Goal: Information Seeking & Learning: Check status

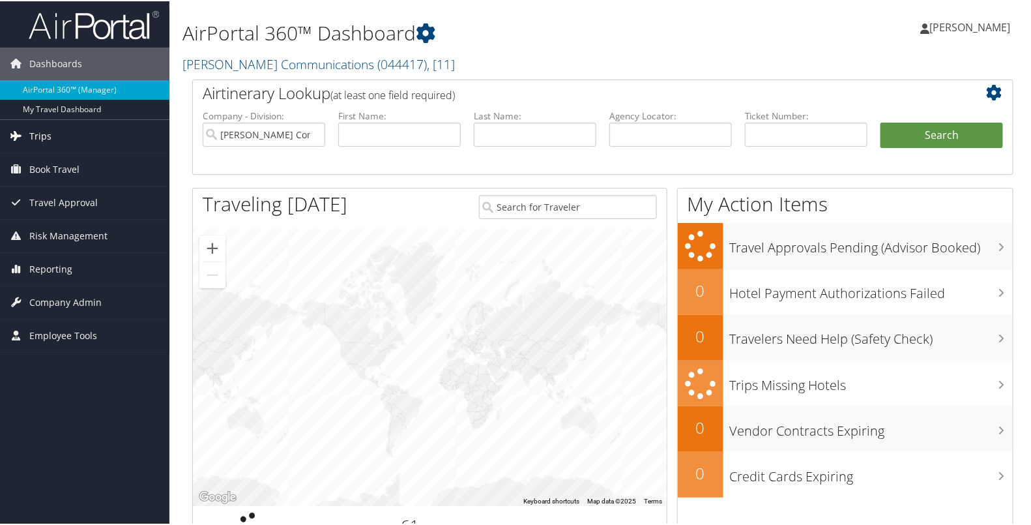
click at [67, 128] on link "Trips" at bounding box center [85, 135] width 170 height 33
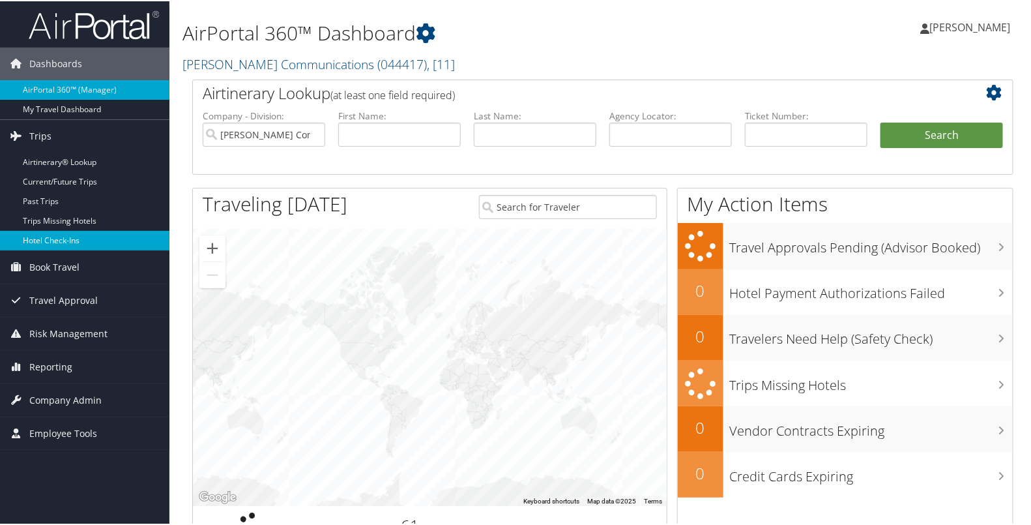
click at [62, 244] on link "Hotel Check-ins" at bounding box center [85, 239] width 170 height 20
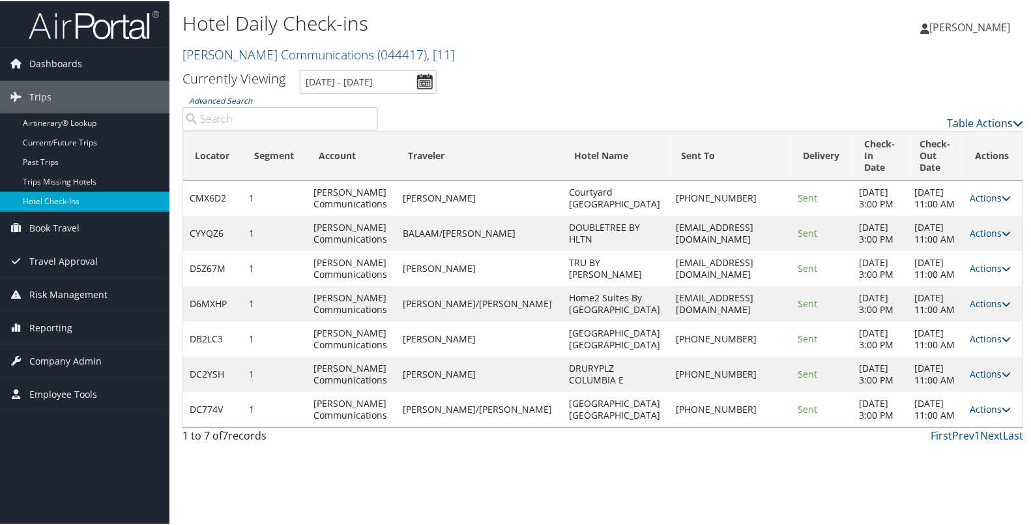
click at [963, 123] on link "Table Actions" at bounding box center [985, 122] width 76 height 14
click at [906, 186] on link "Page Length" at bounding box center [932, 186] width 171 height 22
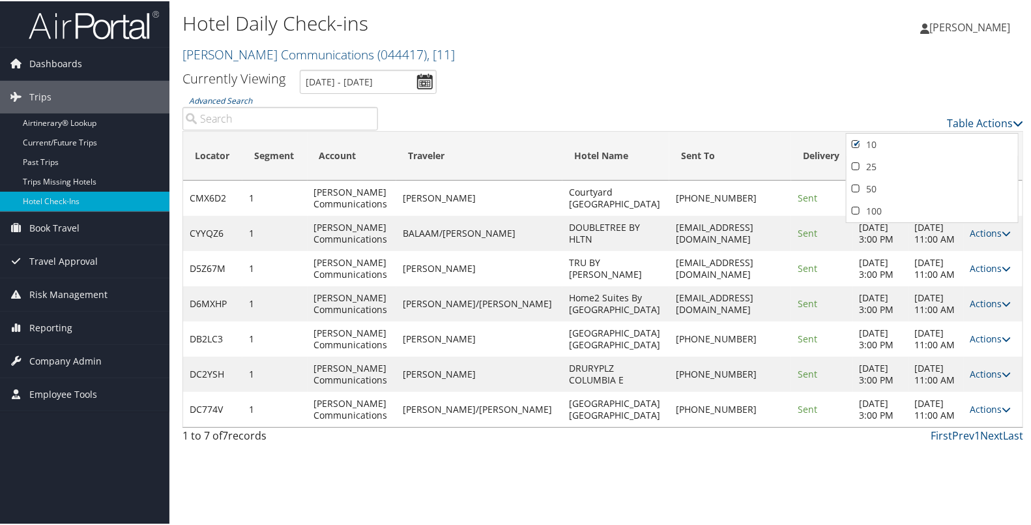
click at [906, 186] on link "50" at bounding box center [932, 188] width 171 height 22
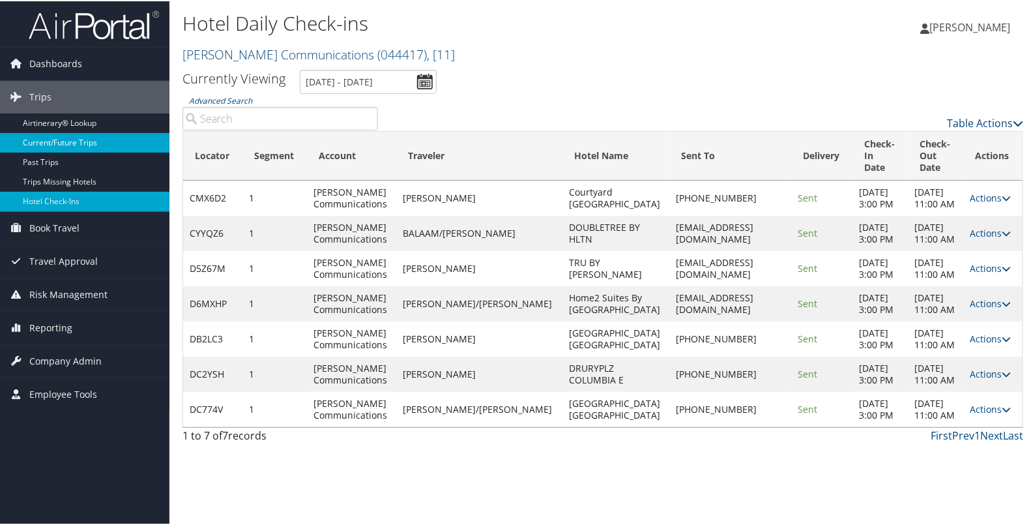
click at [94, 134] on link "Current/Future Trips" at bounding box center [85, 142] width 170 height 20
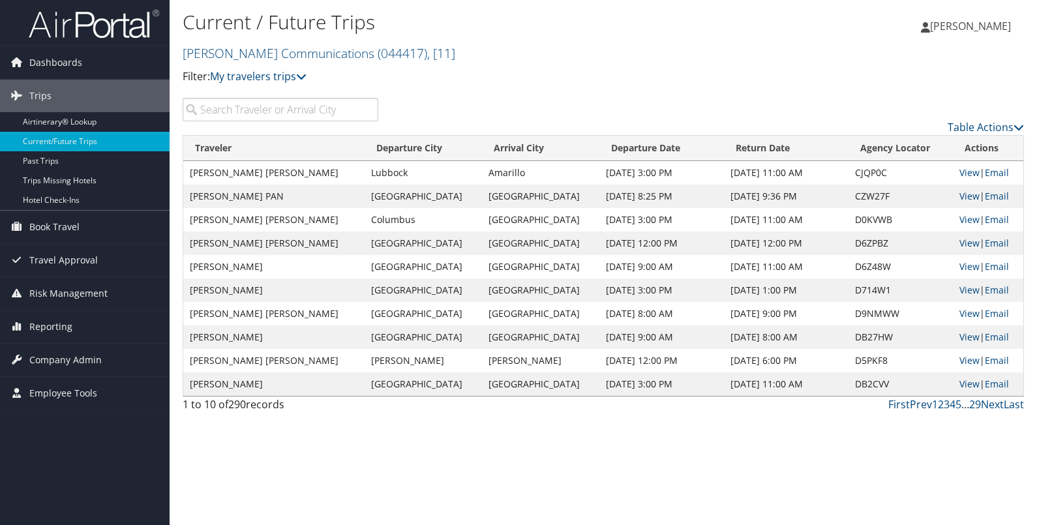
click at [319, 106] on input "search" at bounding box center [281, 109] width 196 height 23
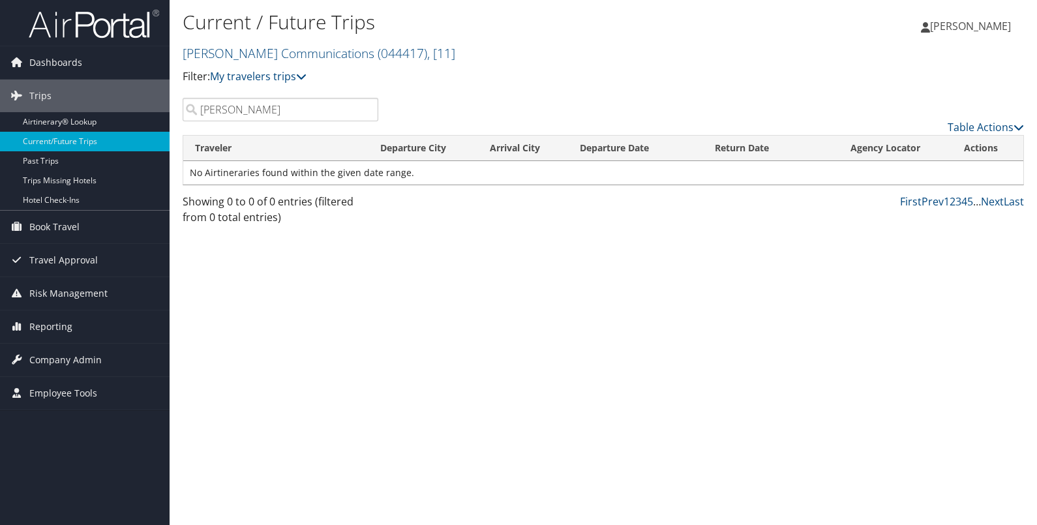
drag, startPoint x: 262, startPoint y: 113, endPoint x: 199, endPoint y: 106, distance: 63.7
click at [199, 106] on input "martin kao" at bounding box center [281, 109] width 196 height 23
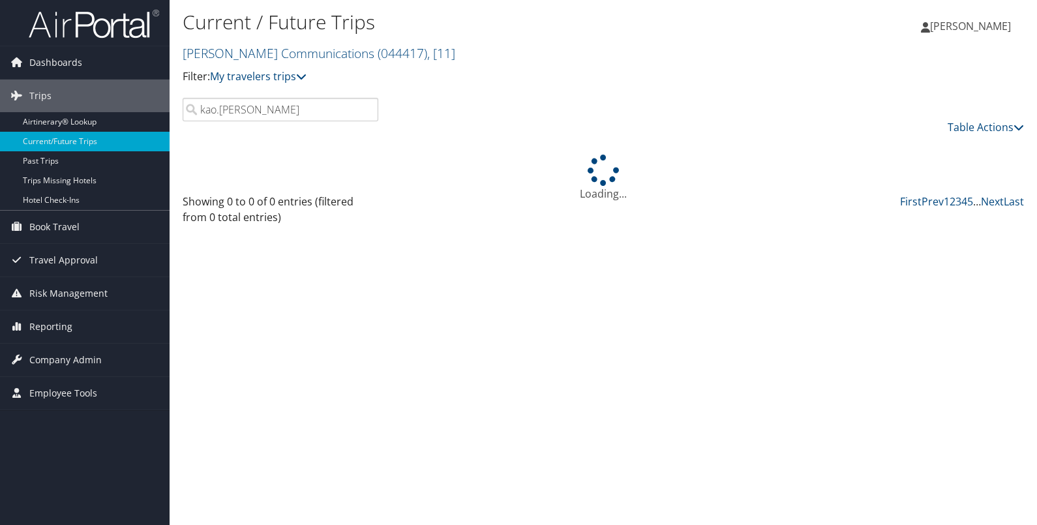
type input "kao.martin"
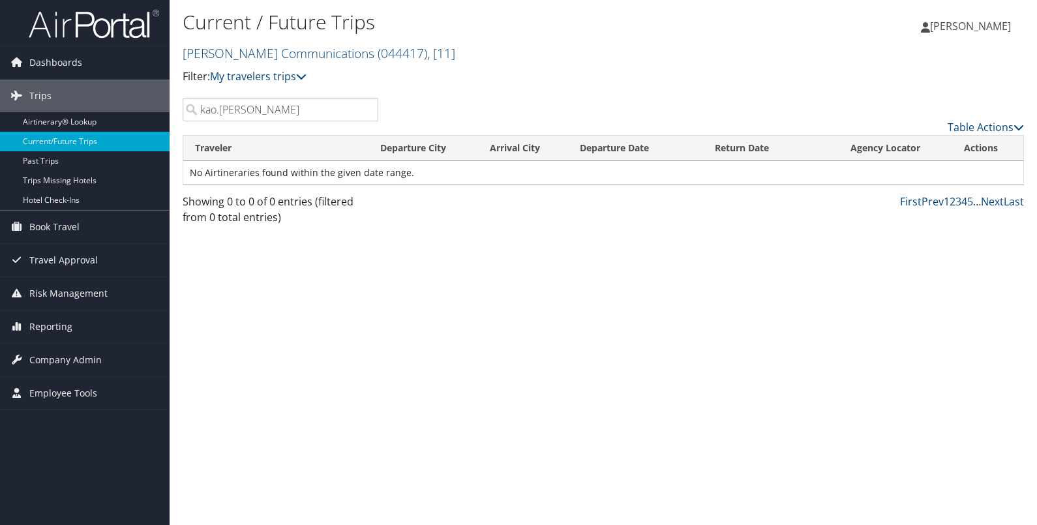
click at [363, 111] on input "kao.martin" at bounding box center [281, 109] width 196 height 23
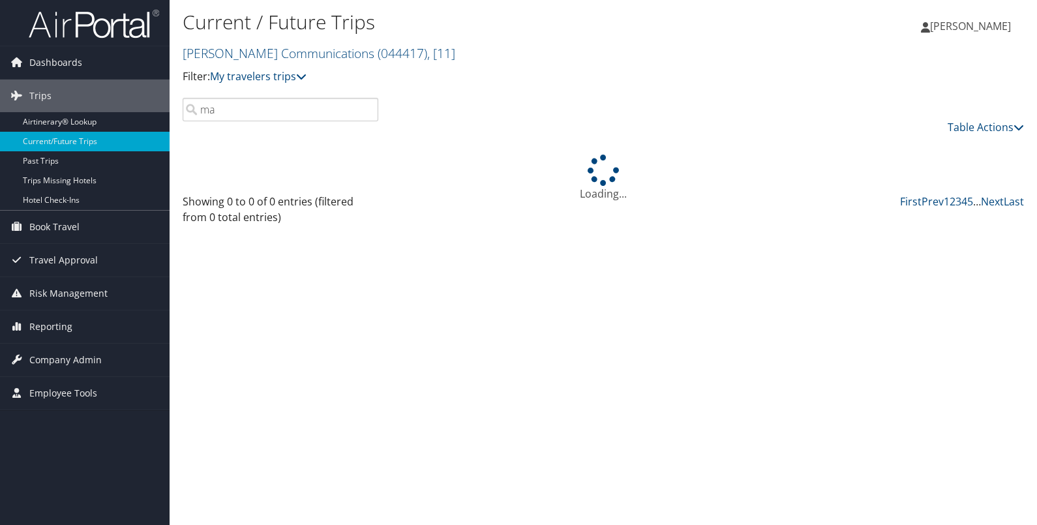
type input "m"
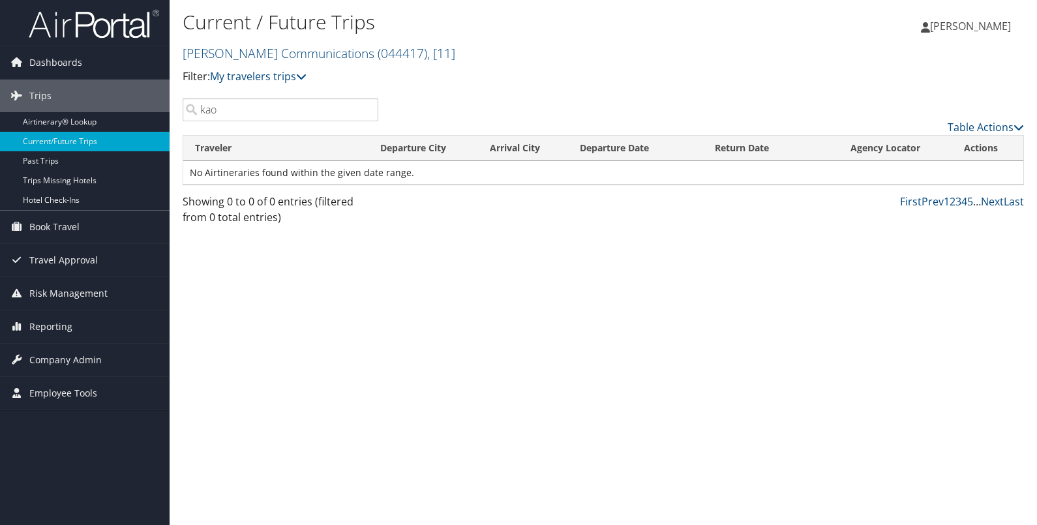
type input "kao"
click at [366, 110] on input "kao" at bounding box center [281, 109] width 196 height 23
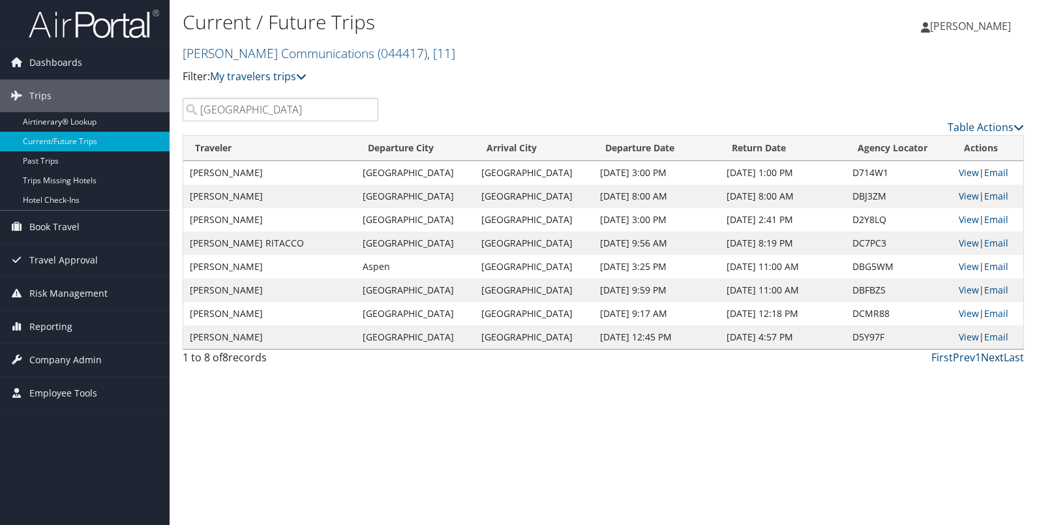
type input "salt lake city"
click at [994, 357] on link "Next" at bounding box center [992, 357] width 23 height 14
click at [988, 360] on link "Next" at bounding box center [992, 357] width 23 height 14
click at [989, 357] on link "Next" at bounding box center [992, 357] width 23 height 14
click at [1014, 359] on link "Last" at bounding box center [1013, 357] width 20 height 14
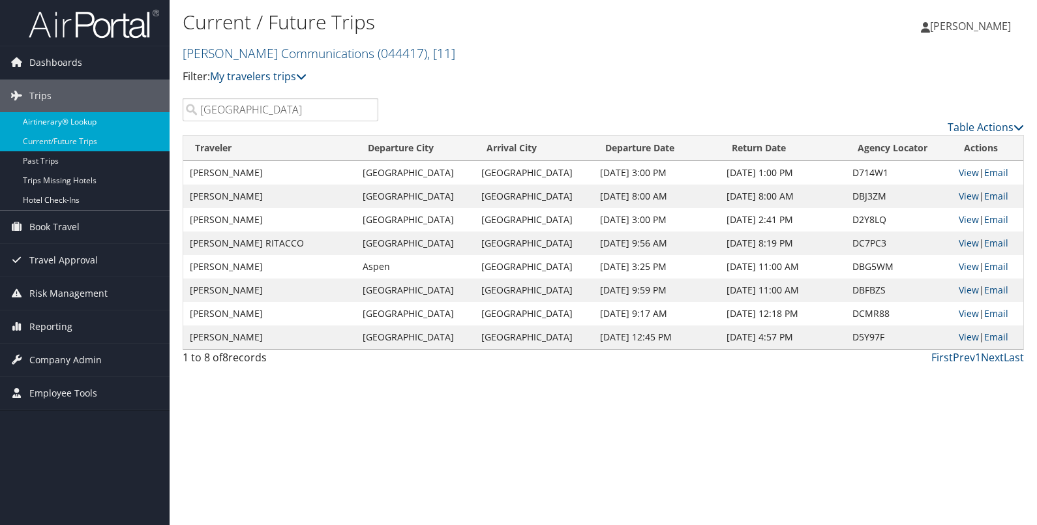
click at [102, 121] on link "Airtinerary® Lookup" at bounding box center [85, 122] width 170 height 20
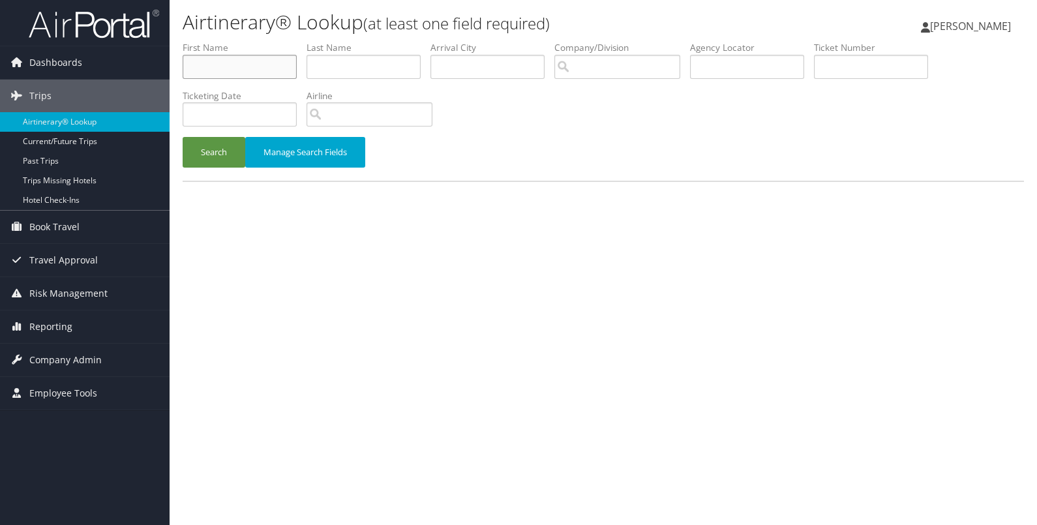
click at [209, 62] on input "text" at bounding box center [240, 67] width 114 height 24
type input "[PERSON_NAME]"
click at [344, 65] on input "text" at bounding box center [363, 67] width 114 height 24
type input "kao"
click at [183, 137] on button "Search" at bounding box center [214, 152] width 63 height 31
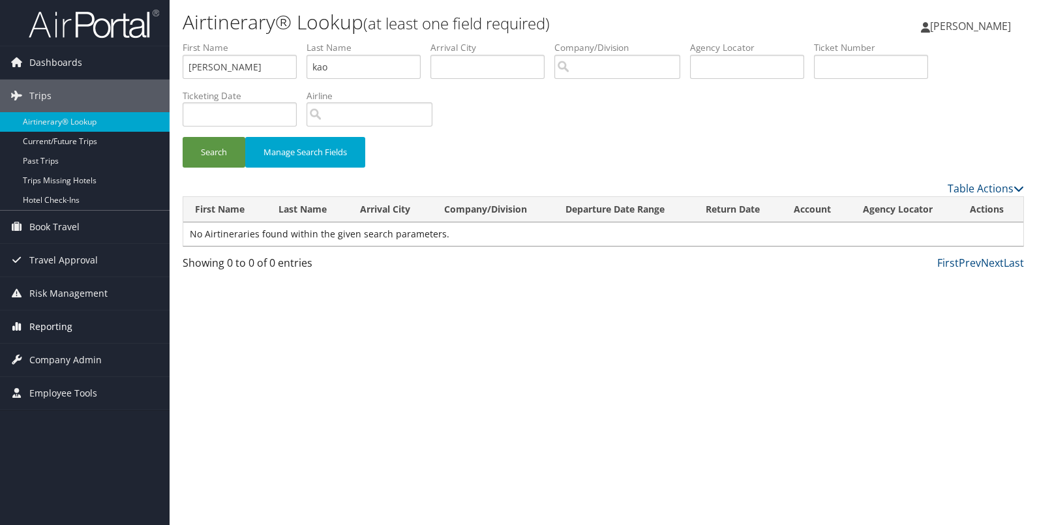
click at [59, 326] on span "Reporting" at bounding box center [50, 326] width 43 height 33
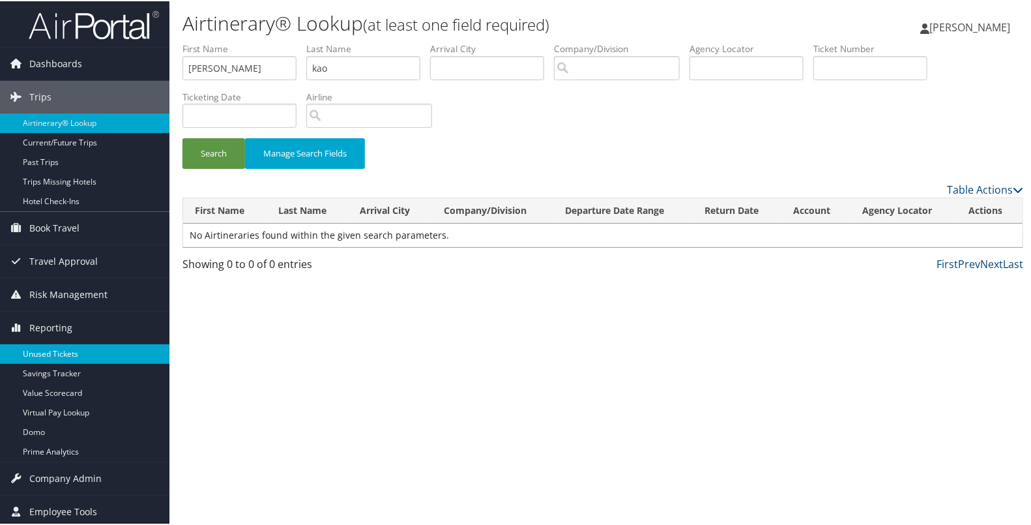
click at [53, 351] on link "Unused Tickets" at bounding box center [85, 353] width 170 height 20
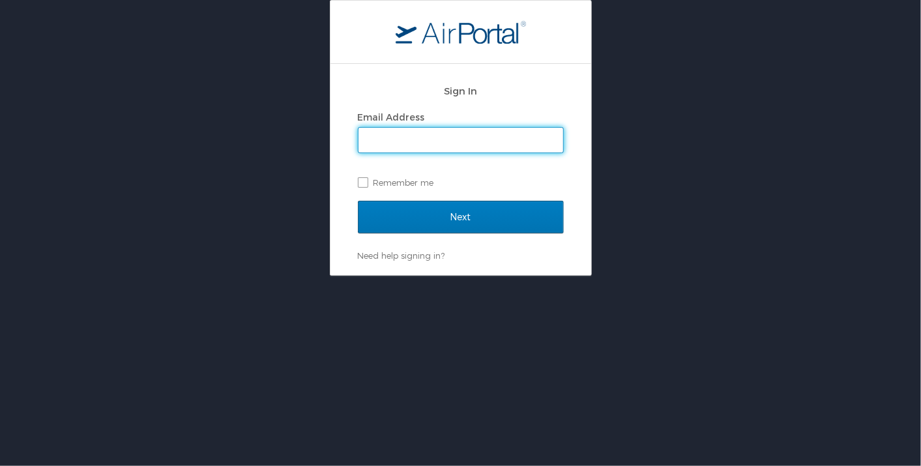
click at [458, 137] on input "Email Address" at bounding box center [461, 140] width 205 height 25
type input "[EMAIL_ADDRESS][PERSON_NAME][DOMAIN_NAME]"
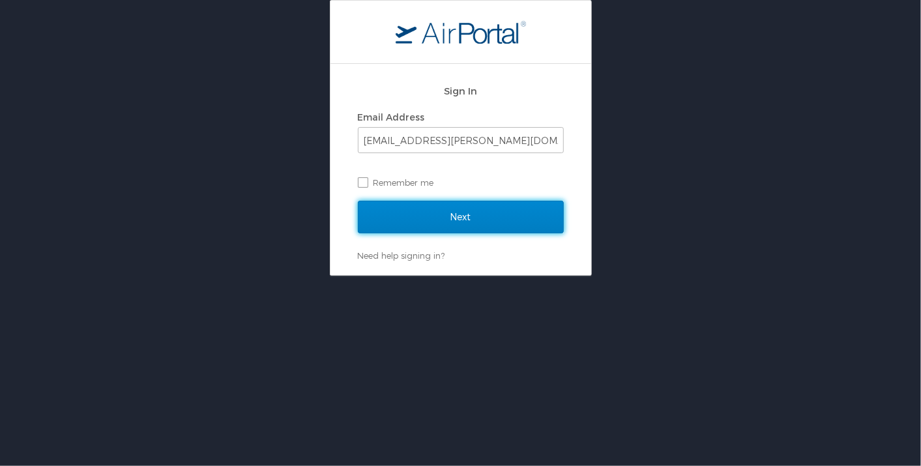
click at [451, 227] on input "Next" at bounding box center [461, 217] width 206 height 33
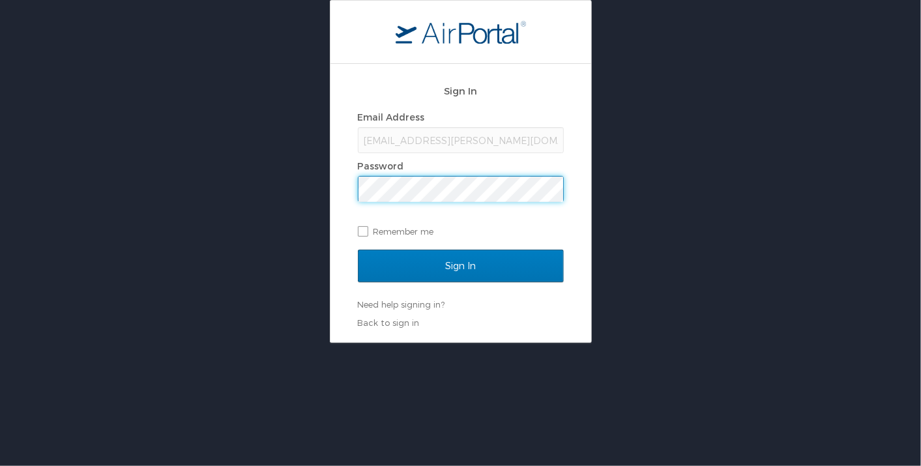
click at [358, 250] on input "Sign In" at bounding box center [461, 266] width 206 height 33
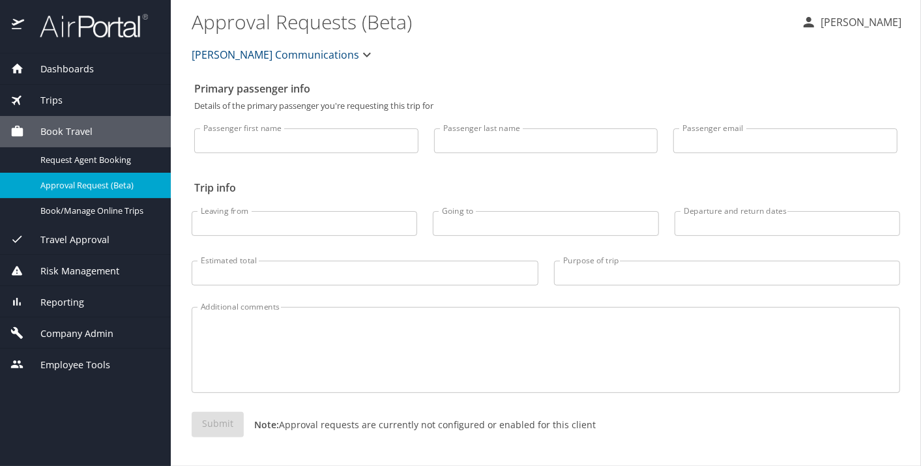
select select "US"
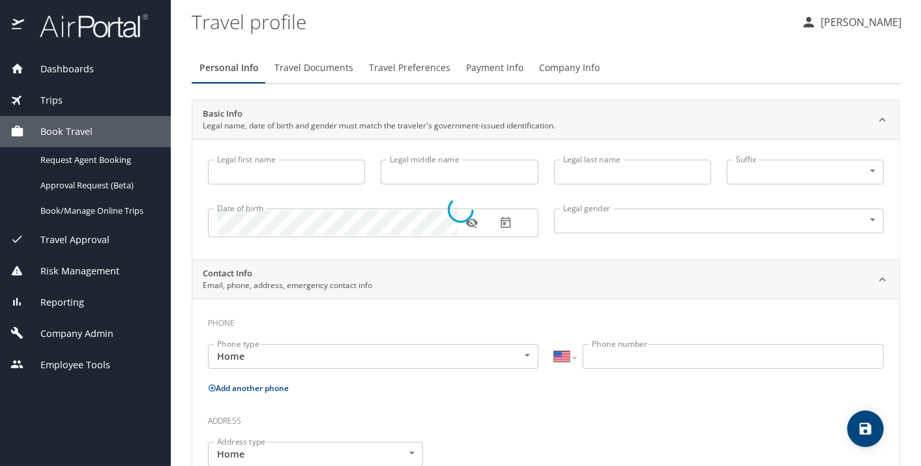
type input "[PERSON_NAME]"
type input "May"
type input "Green"
type input "[DEMOGRAPHIC_DATA]"
select select "US"
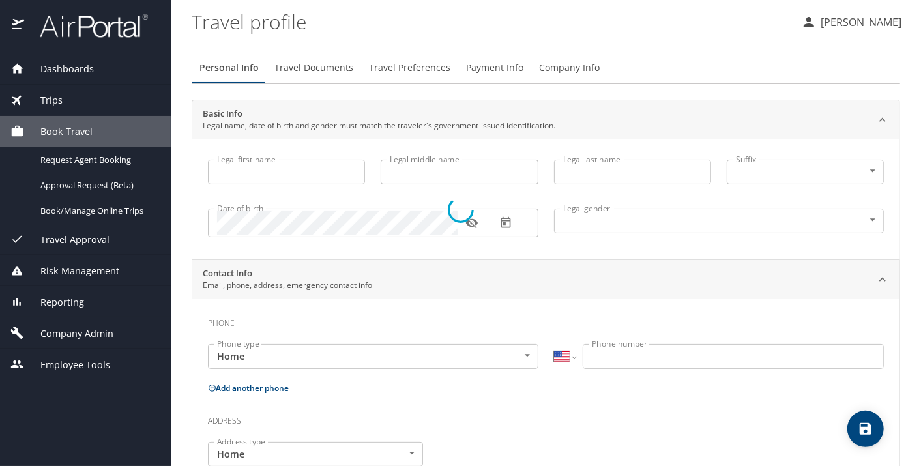
select select "EG"
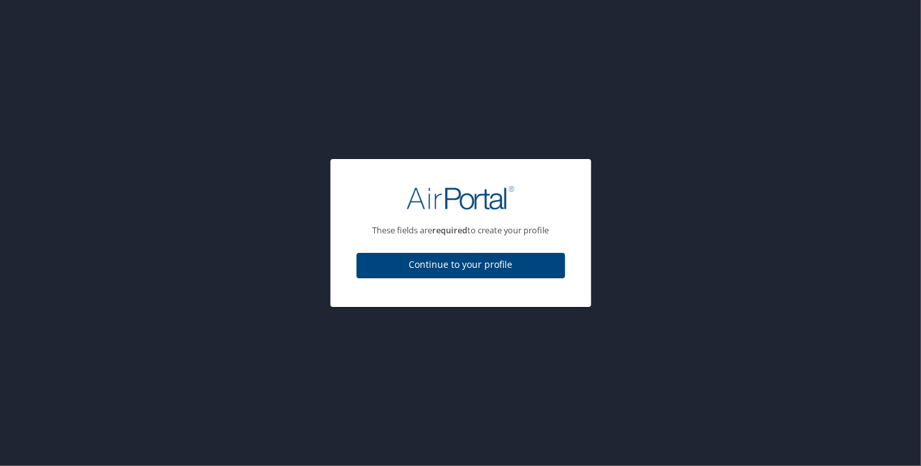
click at [475, 270] on span "Continue to your profile" at bounding box center [461, 265] width 188 height 16
select select "US"
select select "EG"
select select "US"
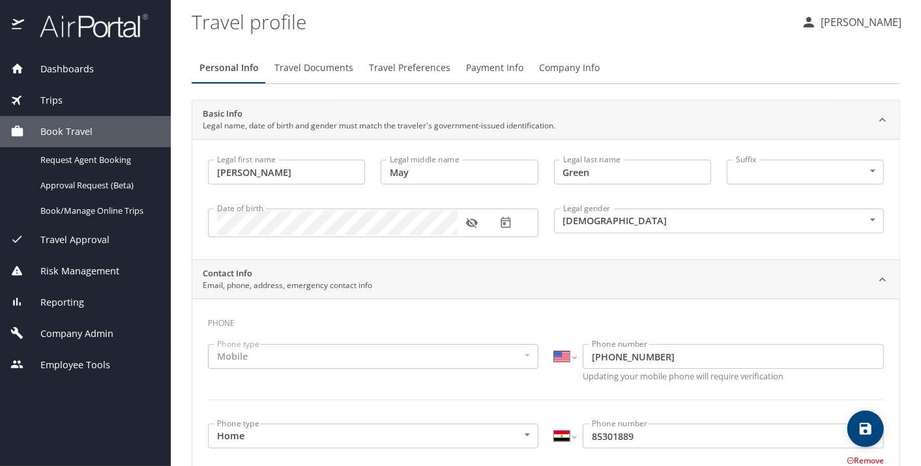
click at [91, 299] on div "Reporting" at bounding box center [85, 302] width 150 height 14
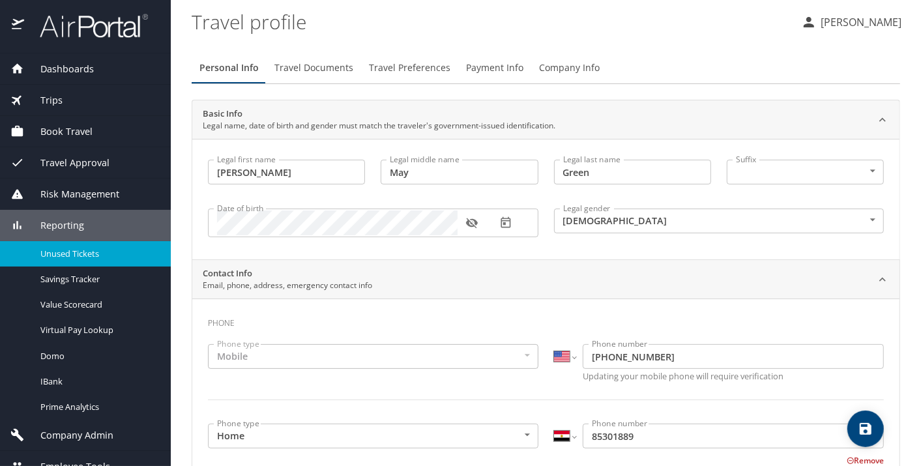
click at [74, 256] on span "Unused Tickets" at bounding box center [97, 254] width 115 height 12
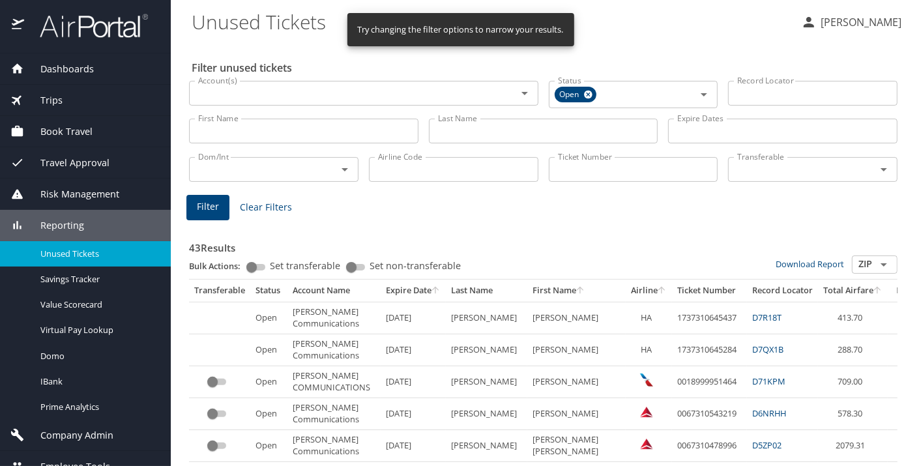
click at [274, 131] on input "First Name" at bounding box center [303, 131] width 229 height 25
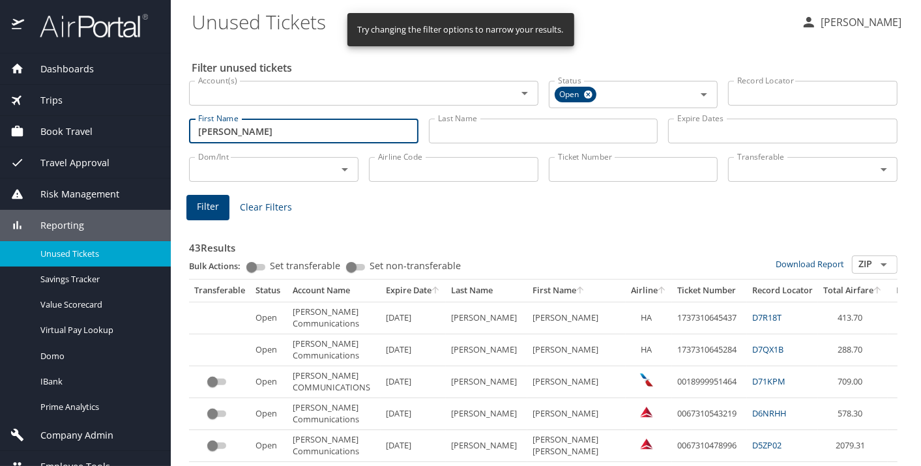
type input "[PERSON_NAME]"
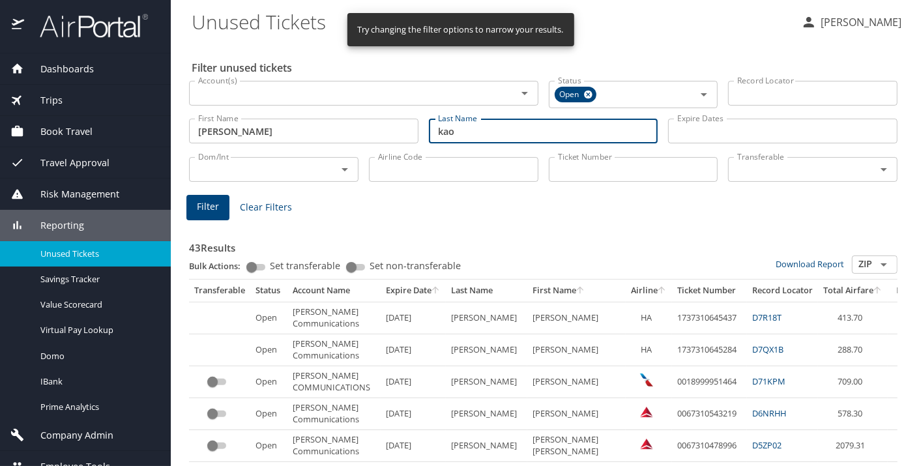
type input "kao"
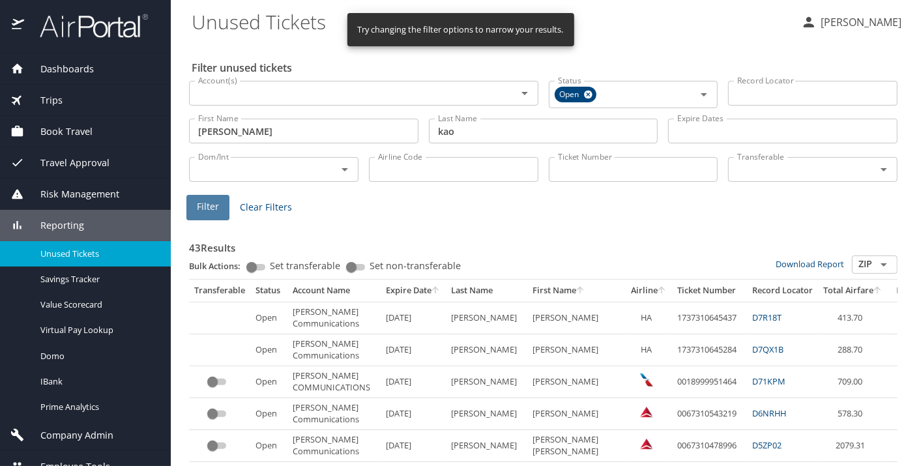
click at [210, 213] on span "Filter" at bounding box center [208, 207] width 22 height 16
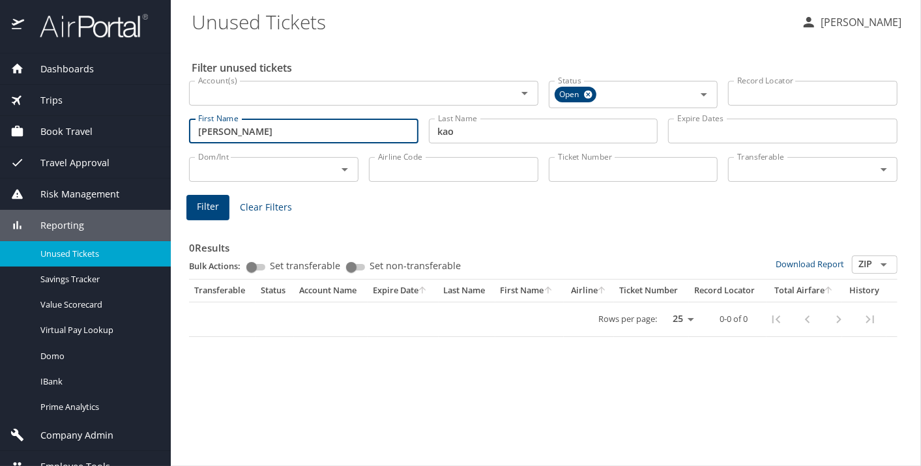
drag, startPoint x: 251, startPoint y: 130, endPoint x: 140, endPoint y: 133, distance: 111.5
click at [140, 133] on div "Dashboards AirPortal 360™ Manager My Travel Dashboard Trips Airtinerary® Lookup…" at bounding box center [460, 233] width 921 height 466
type input "a"
type input "kao"
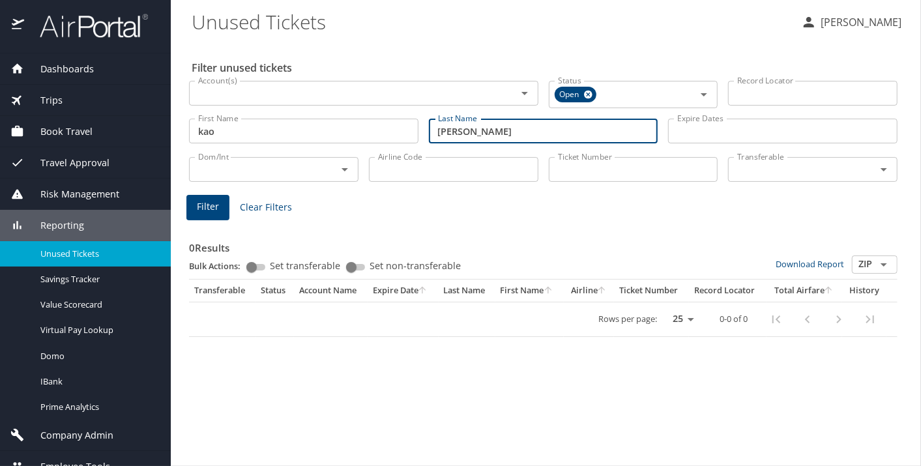
type input "[PERSON_NAME]"
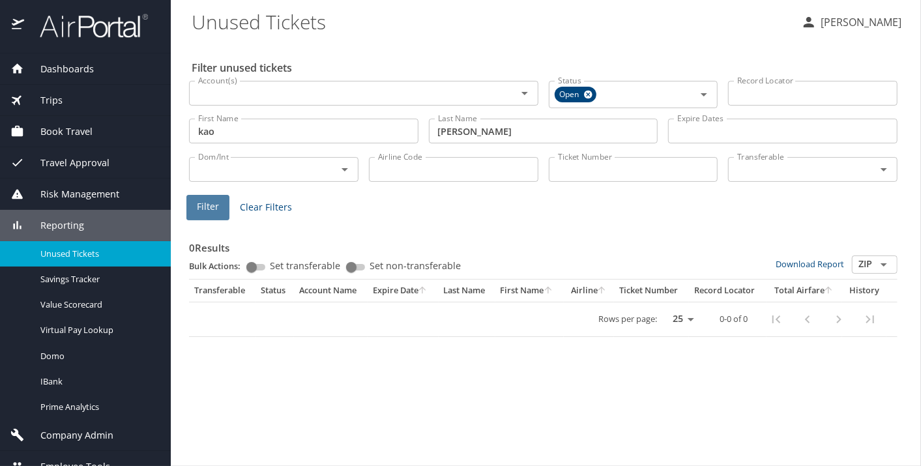
click at [202, 200] on span "Filter" at bounding box center [208, 207] width 22 height 16
